Goal: Communication & Community: Share content

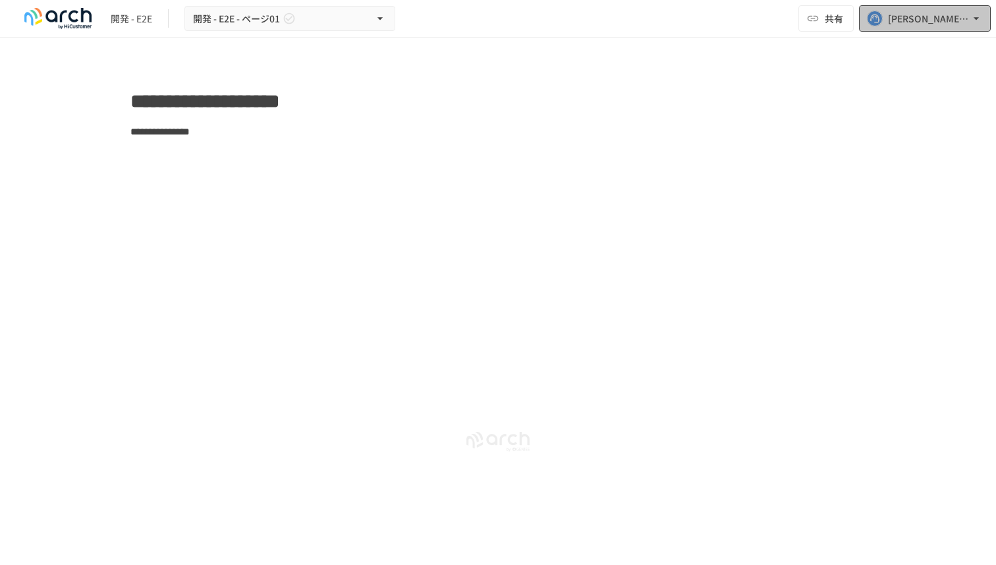
click at [903, 14] on div "[PERSON_NAME][EMAIL_ADDRESS][PERSON_NAME][DOMAIN_NAME]" at bounding box center [929, 19] width 82 height 16
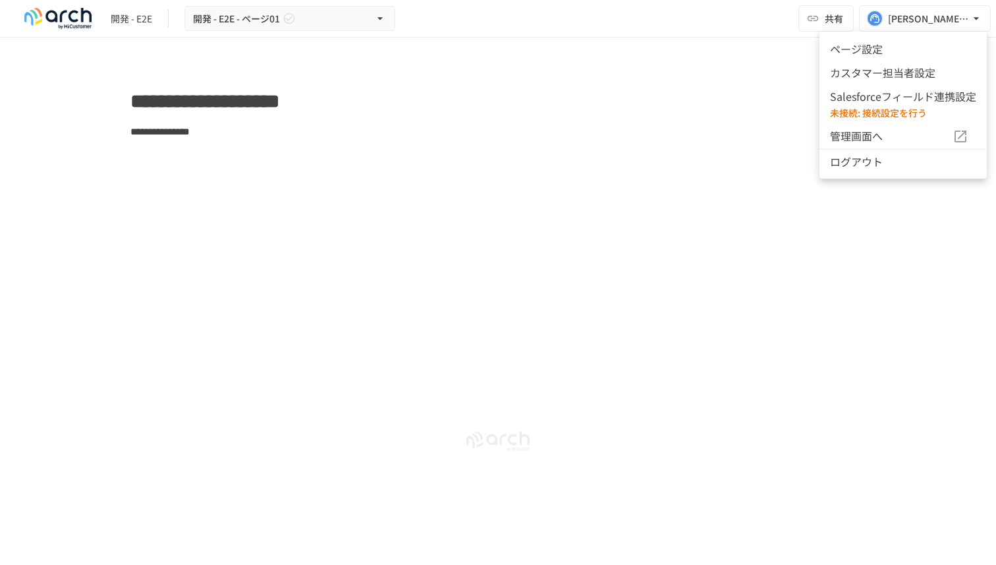
click at [829, 14] on div at bounding box center [498, 282] width 996 height 565
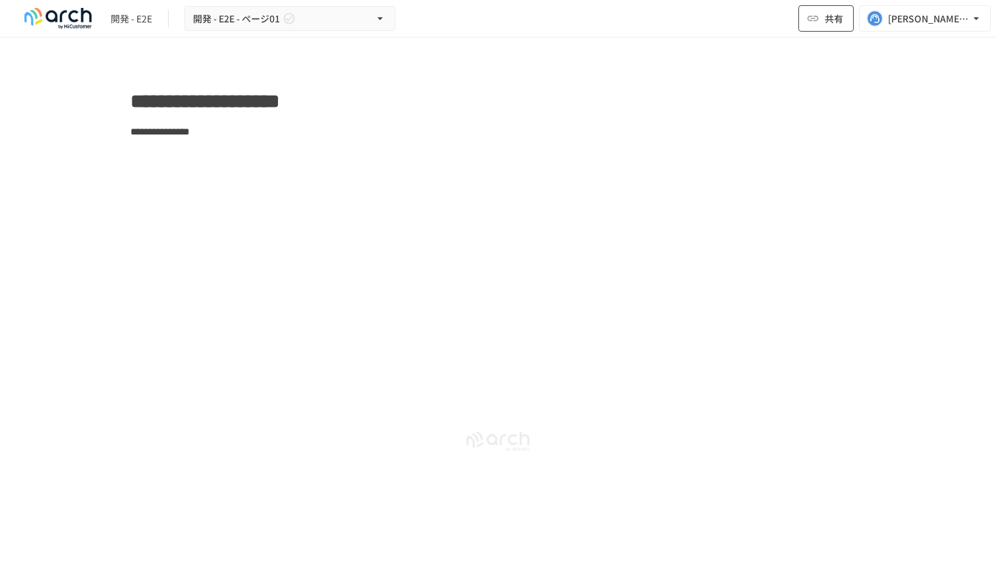
click at [828, 16] on span "共有" at bounding box center [834, 18] width 18 height 14
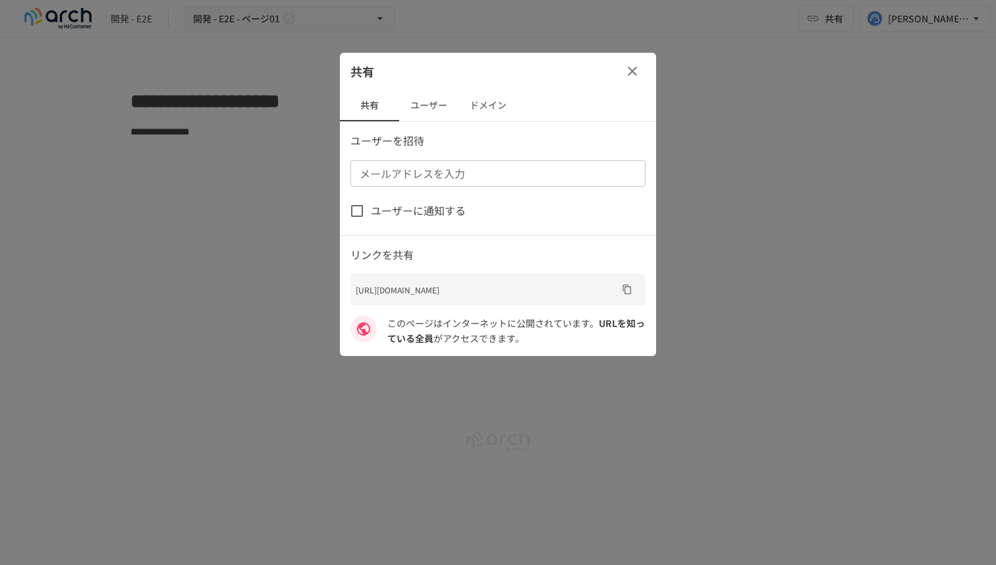
click at [431, 98] on button "ユーザー" at bounding box center [428, 106] width 59 height 32
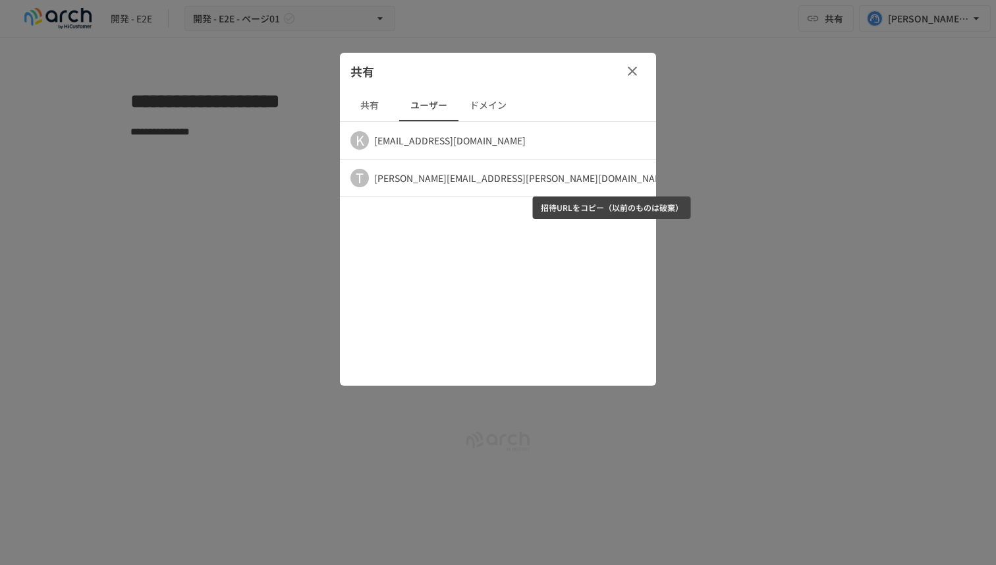
click at [713, 179] on icon "招待URLをコピー（以前のものは破棄）" at bounding box center [721, 178] width 16 height 16
click at [746, 177] on icon "button" at bounding box center [747, 178] width 3 height 11
click at [467, 225] on div at bounding box center [498, 282] width 996 height 565
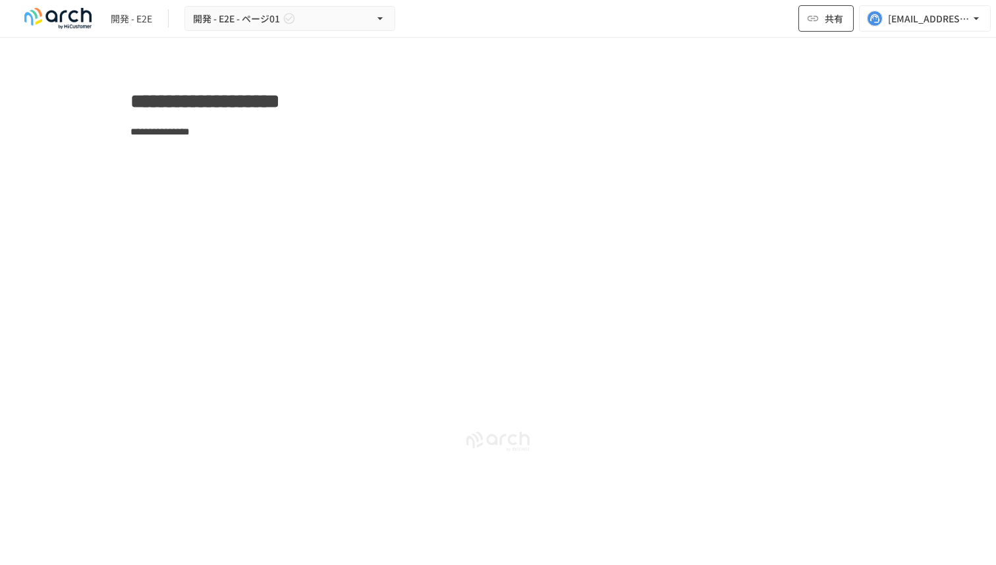
click at [824, 19] on button "共有" at bounding box center [826, 18] width 55 height 26
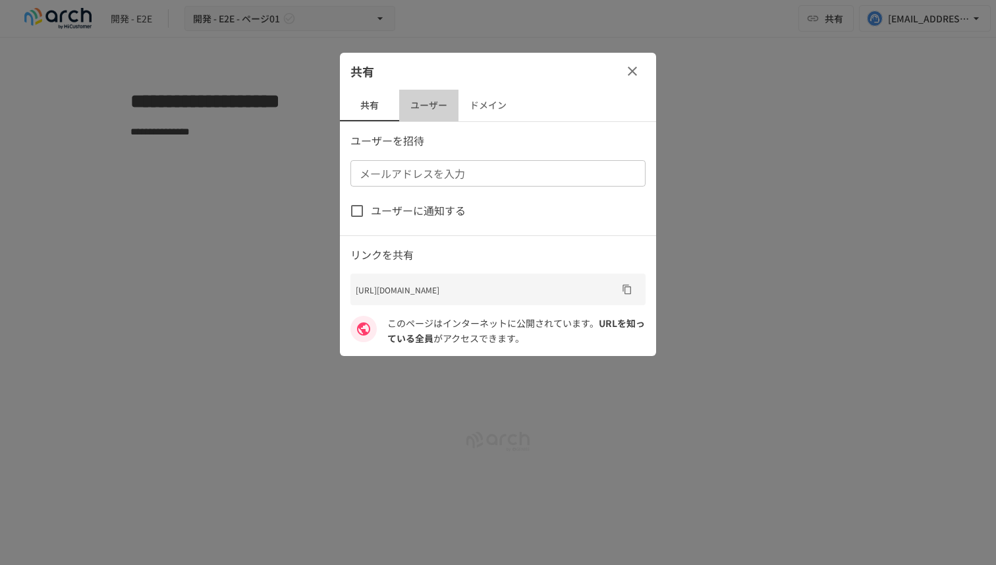
click at [436, 106] on button "ユーザー" at bounding box center [428, 106] width 59 height 32
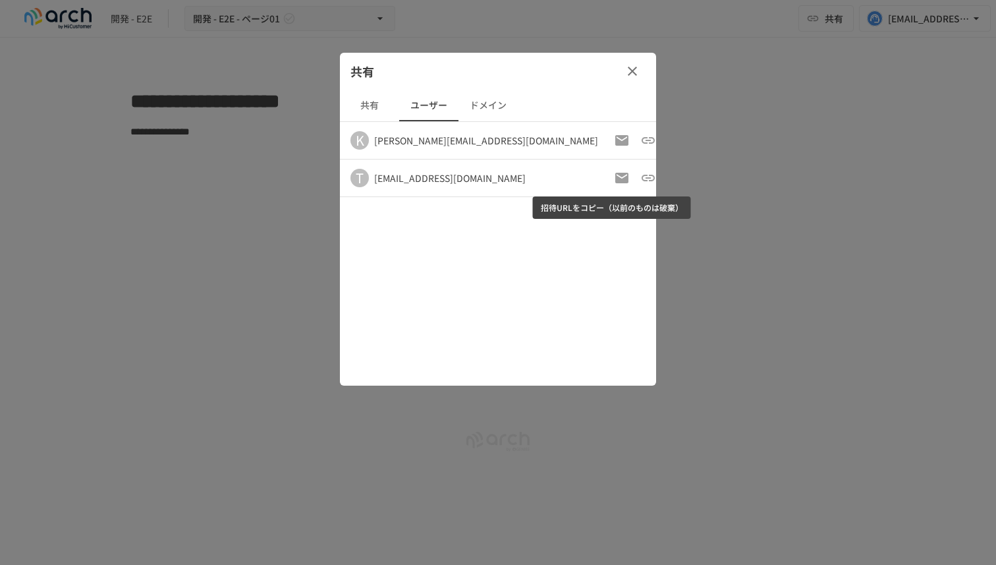
click at [642, 177] on icon "招待URLをコピー（以前のものは破棄）" at bounding box center [648, 178] width 13 height 7
